Goal: Task Accomplishment & Management: Manage account settings

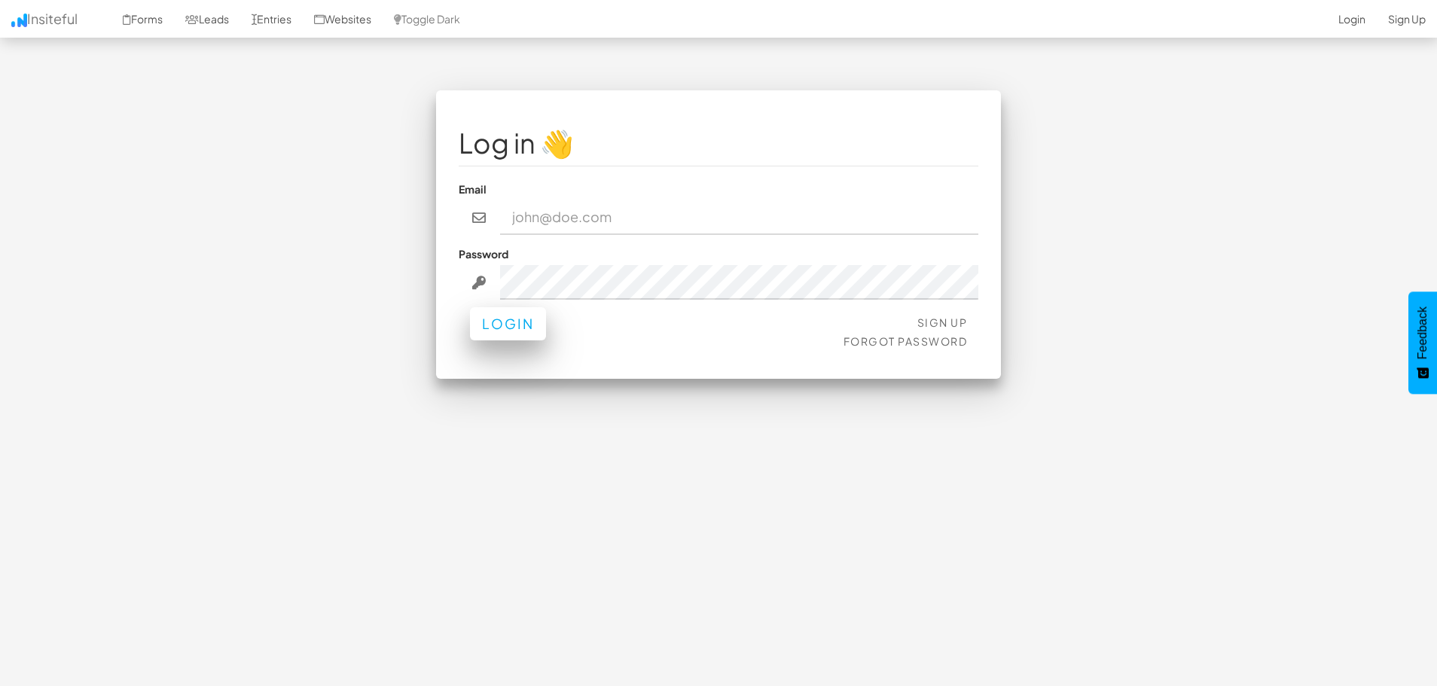
type input "info@digital-landscope.com"
click at [517, 324] on button "Login" at bounding box center [508, 323] width 76 height 33
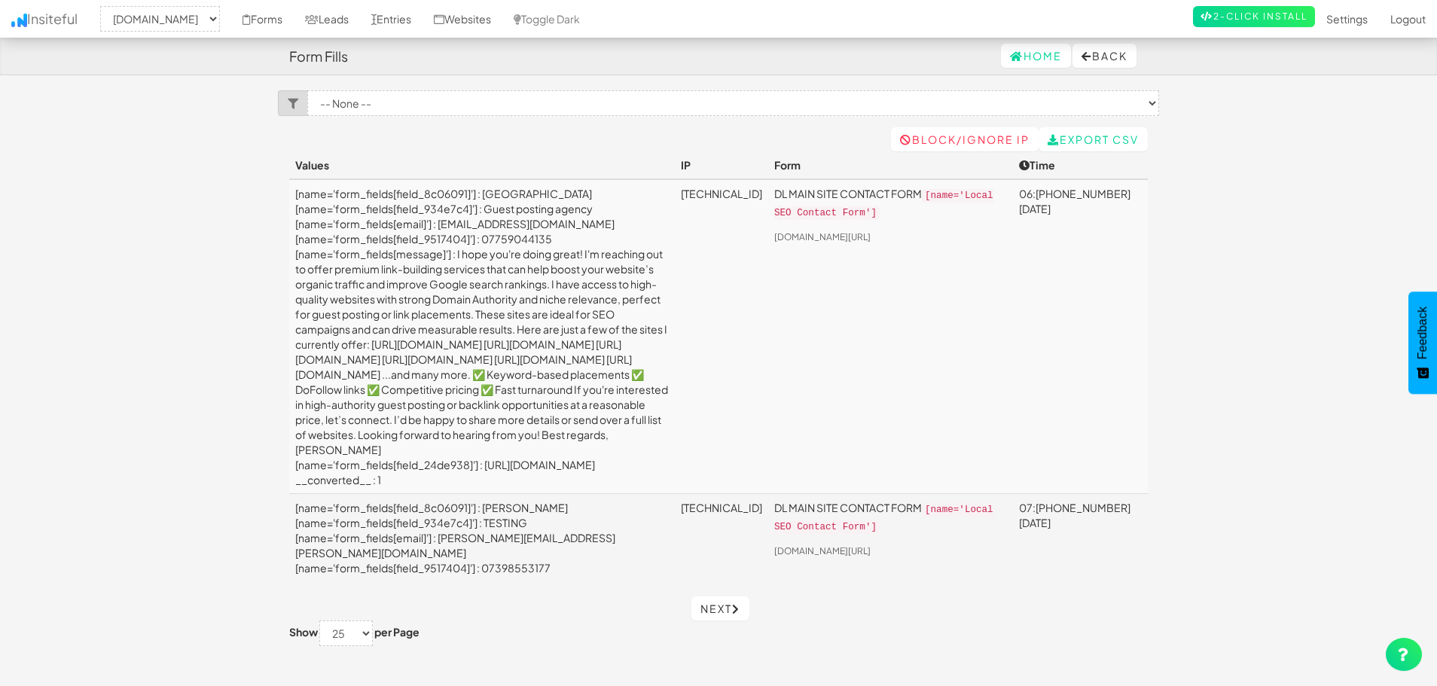
click at [213, 34] on div "-- None -- [DOMAIN_NAME] [DOMAIN_NAME] [DOMAIN_NAME] Forms Leads Entries Websit…" at bounding box center [718, 19] width 1414 height 38
click at [208, 19] on select "-- None -- [DOMAIN_NAME] [DOMAIN_NAME] [DOMAIN_NAME]" at bounding box center [160, 19] width 120 height 26
select select "2519"
click at [105, 6] on select "-- None -- [DOMAIN_NAME] [DOMAIN_NAME] [DOMAIN_NAME]" at bounding box center [160, 19] width 120 height 26
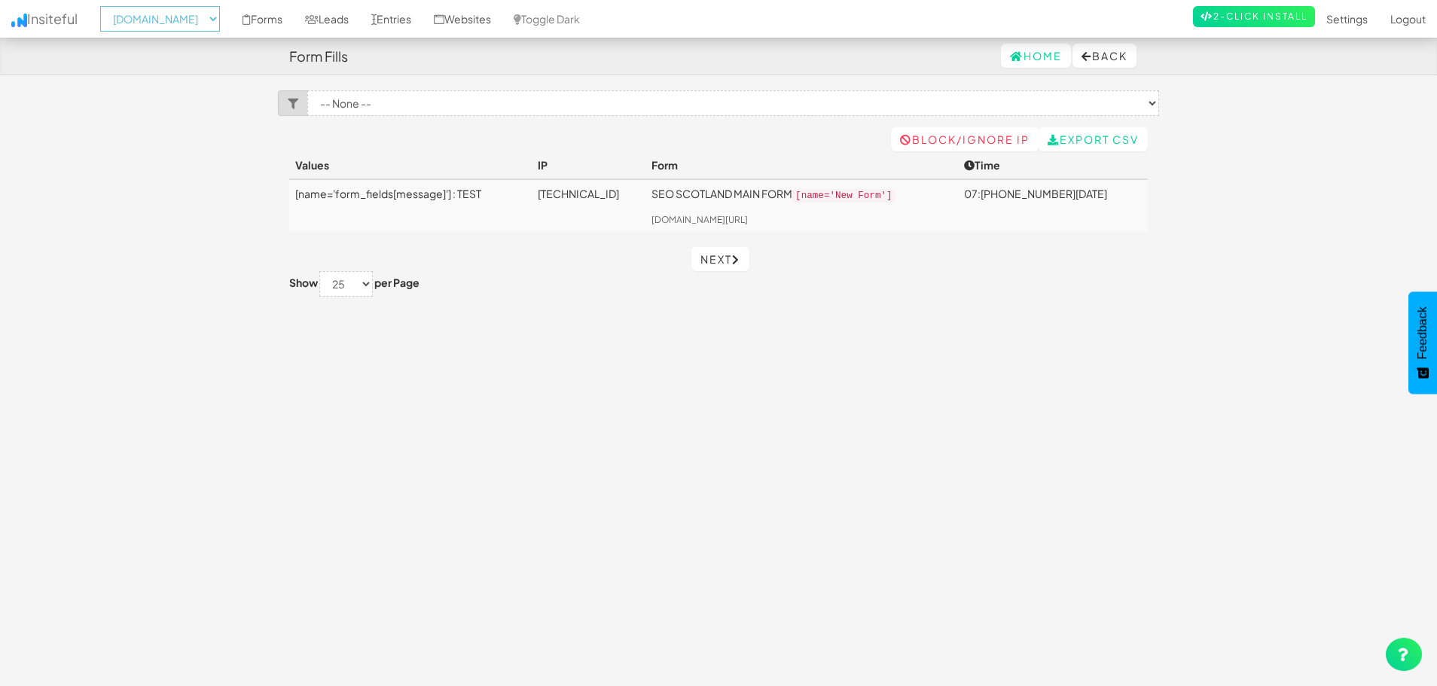
click at [175, 6] on select "-- None -- [DOMAIN_NAME] [DOMAIN_NAME] [DOMAIN_NAME]" at bounding box center [160, 19] width 120 height 26
select select "2520"
click at [105, 6] on select "-- None -- [DOMAIN_NAME] [DOMAIN_NAME] [DOMAIN_NAME]" at bounding box center [160, 19] width 120 height 26
select select "2520"
click at [1073, 297] on form "Show 10 25 50 75 100 per Page" at bounding box center [718, 284] width 859 height 26
